Goal: Transaction & Acquisition: Book appointment/travel/reservation

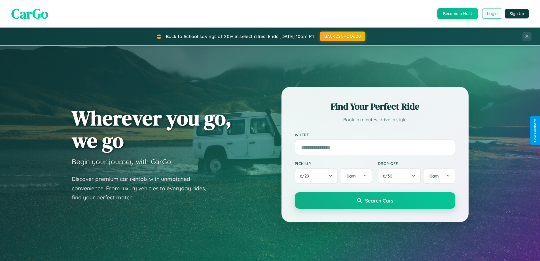
click at [492, 14] on button "Login" at bounding box center [492, 14] width 20 height 10
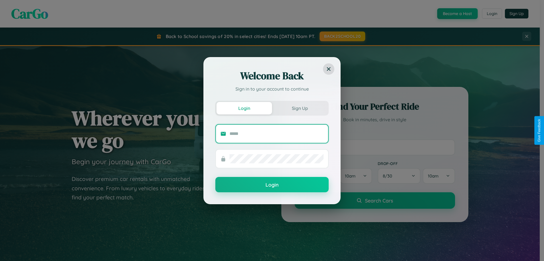
click at [277, 133] on input "text" at bounding box center [277, 133] width 94 height 9
type input "**********"
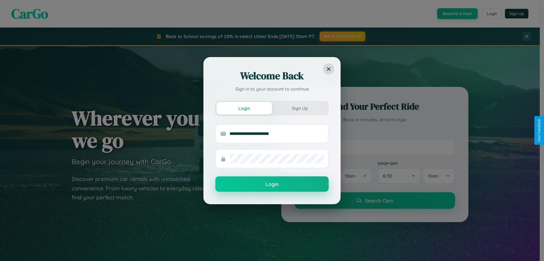
click at [272, 184] on button "Login" at bounding box center [272, 183] width 113 height 15
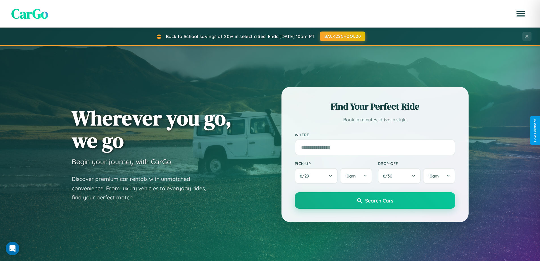
scroll to position [17, 0]
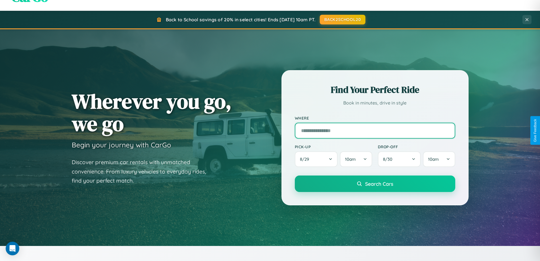
click at [375, 130] on input "text" at bounding box center [375, 130] width 160 height 16
type input "**********"
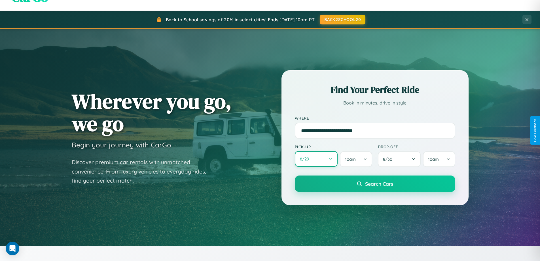
click at [316, 159] on button "8 / 29" at bounding box center [316, 159] width 43 height 16
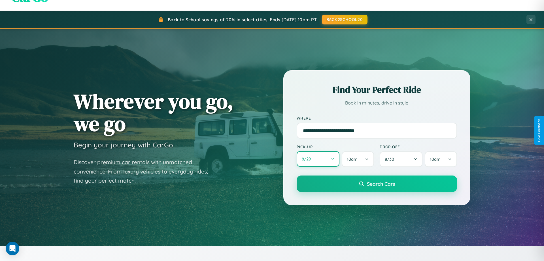
select select "*"
select select "****"
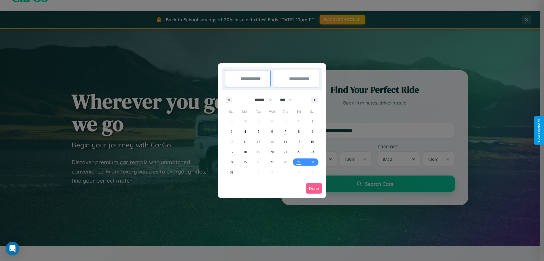
click at [261, 100] on select "******* ******** ***** ***** *** **** **** ****** ********* ******* ******** **…" at bounding box center [262, 99] width 24 height 9
select select "**"
click at [245, 162] on span "24" at bounding box center [245, 162] width 3 height 10
type input "**********"
click at [232, 172] on span "30" at bounding box center [231, 172] width 3 height 10
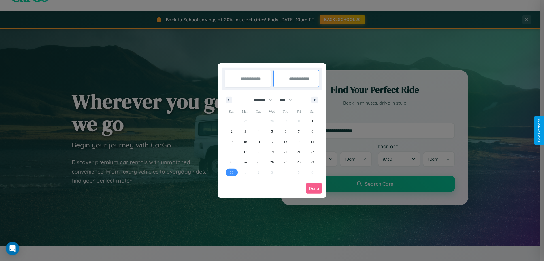
type input "**********"
click at [314, 188] on button "Done" at bounding box center [314, 188] width 16 height 10
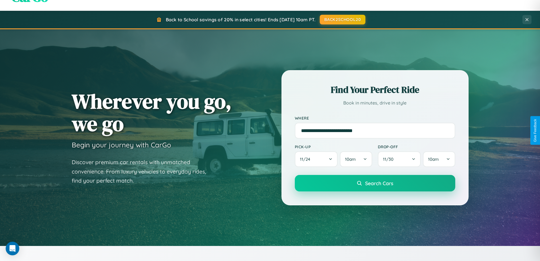
click at [375, 183] on span "Search Cars" at bounding box center [379, 183] width 28 height 6
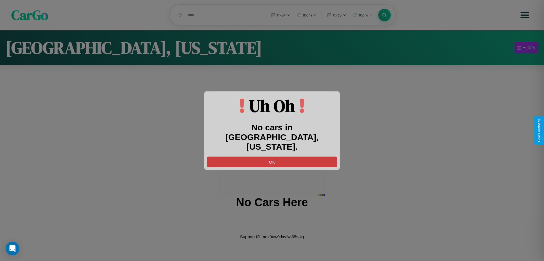
click at [272, 157] on button "OK" at bounding box center [272, 161] width 130 height 10
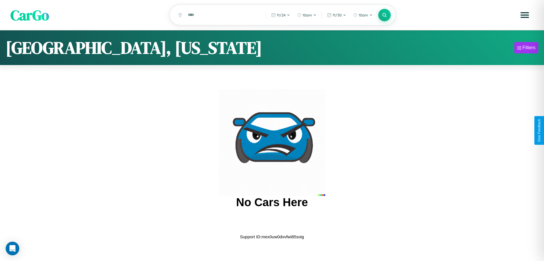
click at [30, 15] on span "CarGo" at bounding box center [29, 15] width 39 height 20
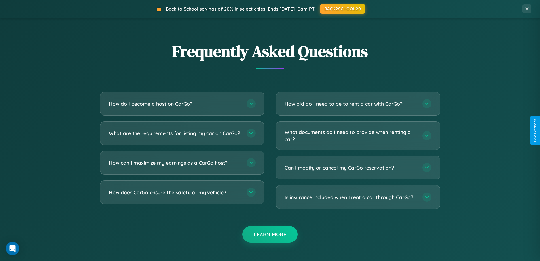
scroll to position [1091, 0]
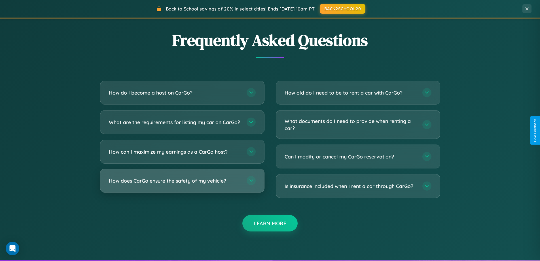
click at [182, 184] on h3 "How does CarGo ensure the safety of my vehicle?" at bounding box center [175, 180] width 132 height 7
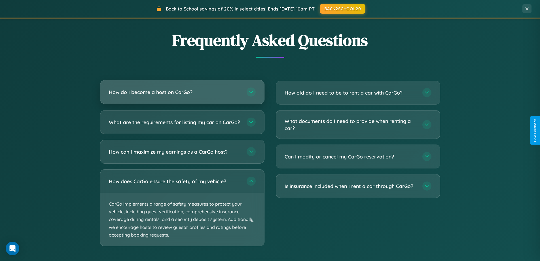
click at [182, 92] on h3 "How do I become a host on CarGo?" at bounding box center [175, 91] width 132 height 7
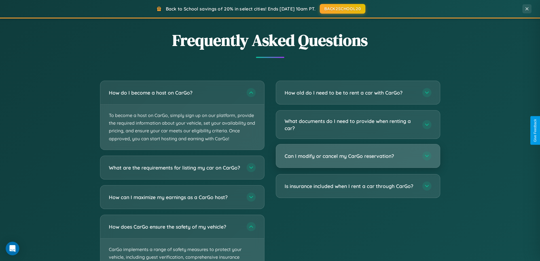
click at [358, 156] on h3 "Can I modify or cancel my CarGo reservation?" at bounding box center [351, 155] width 132 height 7
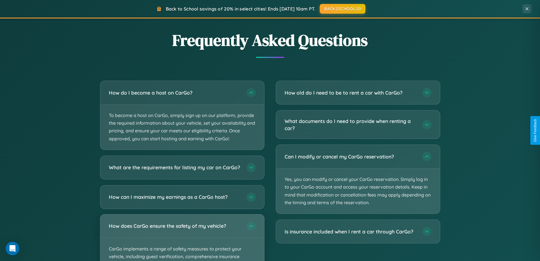
click at [182, 237] on div "How does CarGo ensure the safety of my vehicle?" at bounding box center [182, 225] width 164 height 23
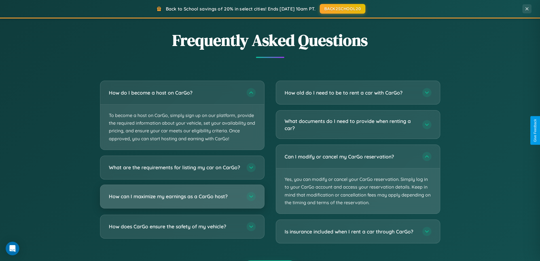
click at [182, 200] on h3 "How can I maximize my earnings as a CarGo host?" at bounding box center [175, 196] width 132 height 7
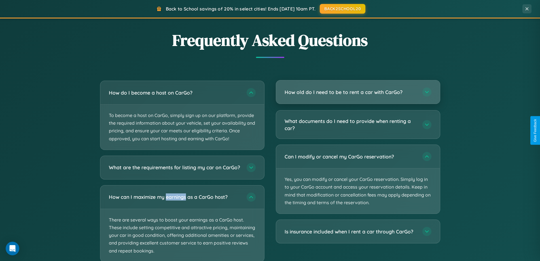
click at [358, 92] on h3 "How old do I need to be to rent a car with CarGo?" at bounding box center [351, 91] width 132 height 7
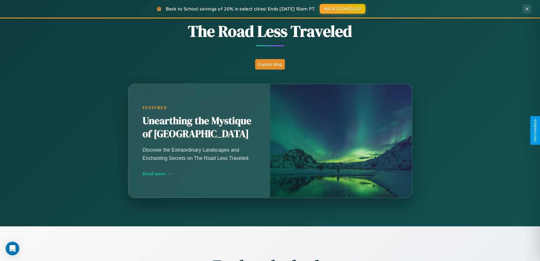
scroll to position [390, 0]
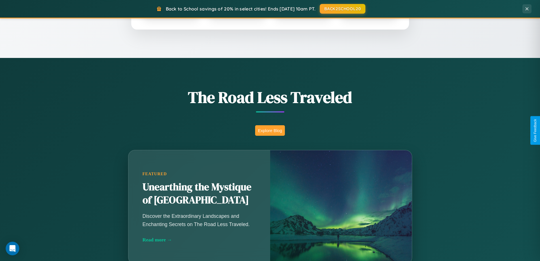
click at [270, 130] on button "Explore Blog" at bounding box center [270, 130] width 30 height 10
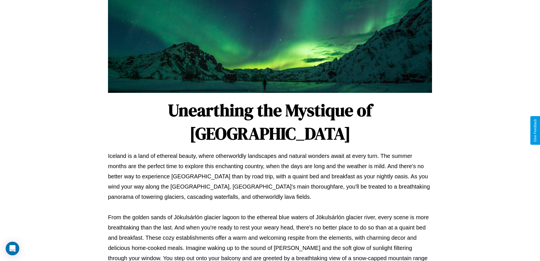
scroll to position [183, 0]
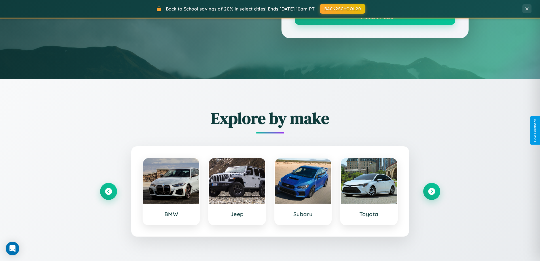
scroll to position [390, 0]
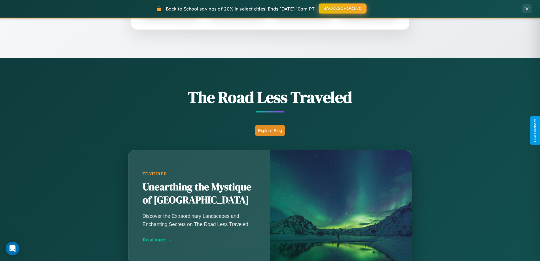
click at [342, 9] on button "BACK2SCHOOL20" at bounding box center [343, 8] width 48 height 10
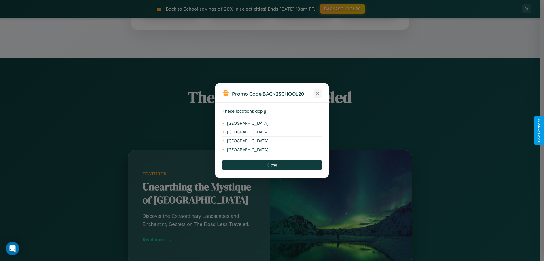
click at [318, 93] on icon at bounding box center [317, 93] width 3 height 3
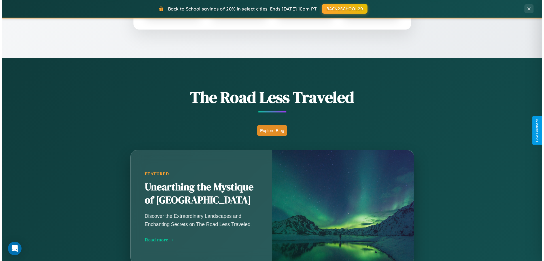
scroll to position [0, 0]
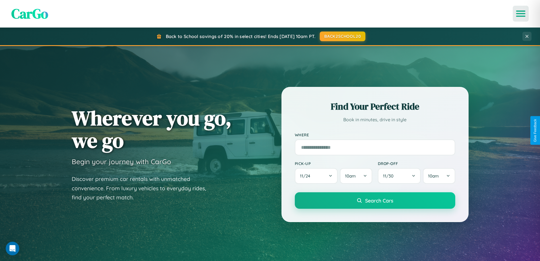
click at [521, 14] on icon "Open menu" at bounding box center [521, 13] width 8 height 5
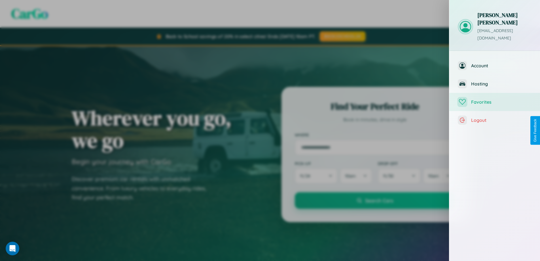
click at [495, 99] on span "Favorites" at bounding box center [501, 102] width 60 height 6
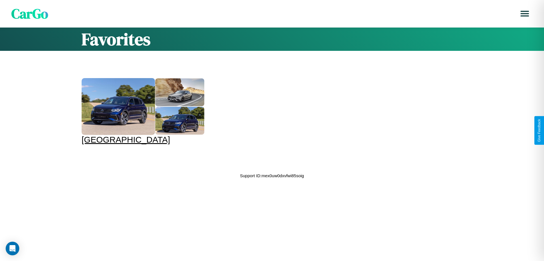
click at [142, 111] on div at bounding box center [118, 106] width 73 height 57
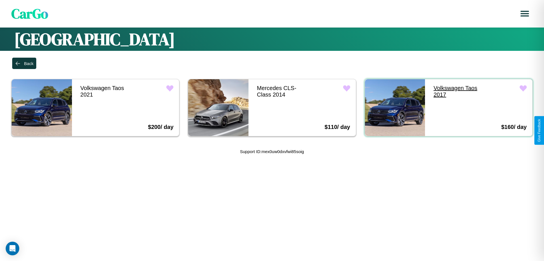
click at [455, 91] on link "Volkswagen Taos 2017" at bounding box center [458, 91] width 60 height 24
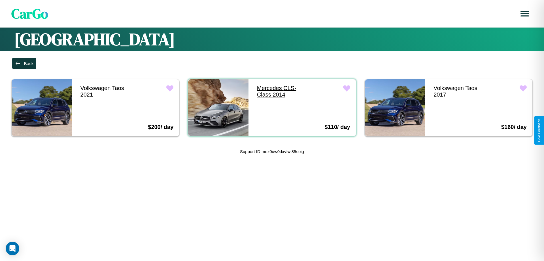
click at [279, 91] on link "Mercedes CLS-Class 2014" at bounding box center [282, 91] width 60 height 24
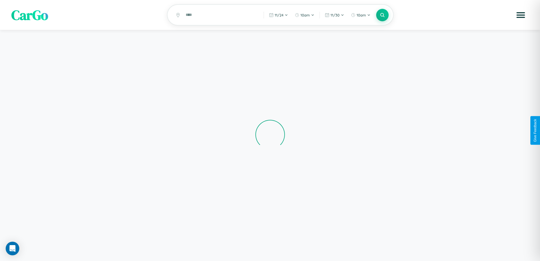
scroll to position [39, 0]
